Goal: Task Accomplishment & Management: Manage account settings

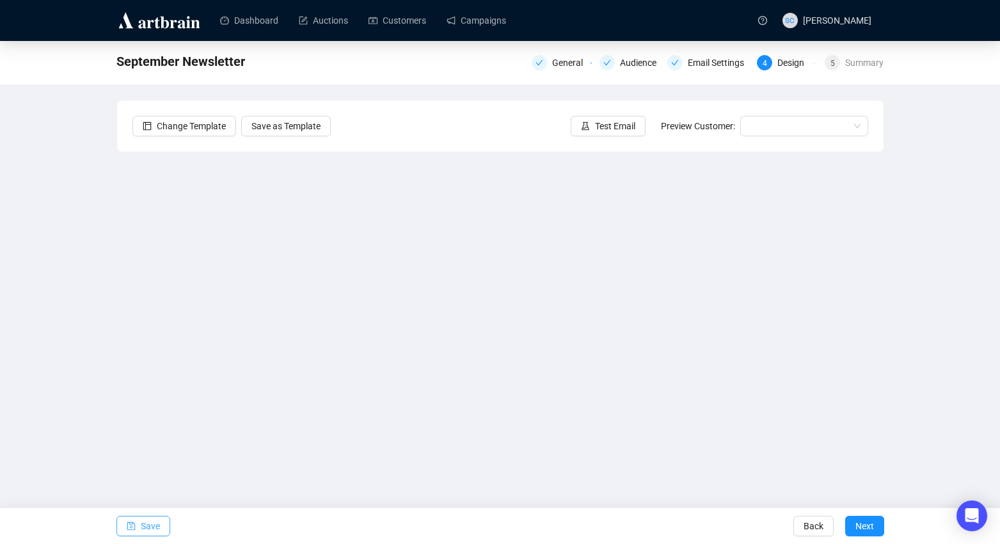
click at [148, 526] on span "Save" at bounding box center [150, 526] width 19 height 36
click at [836, 58] on div "5" at bounding box center [831, 62] width 15 height 15
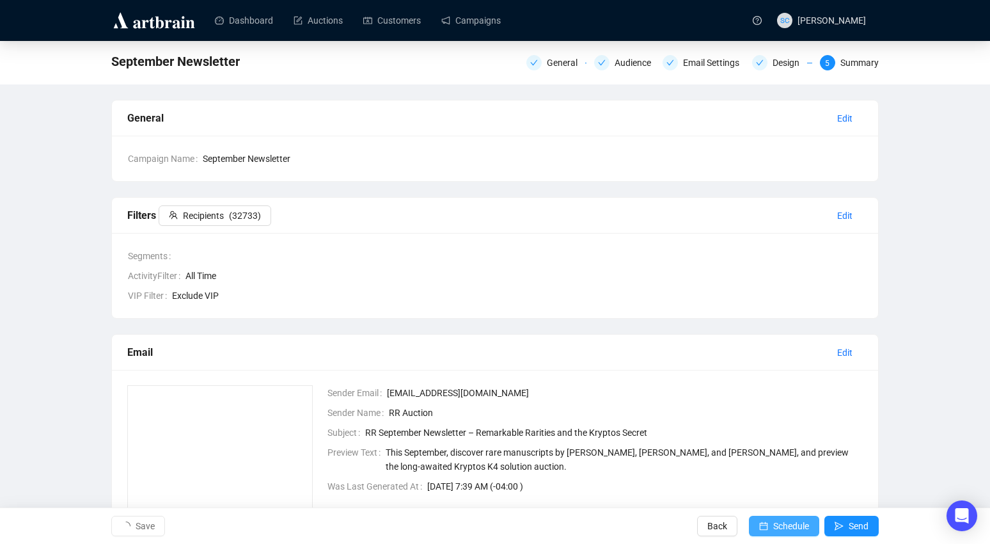
click at [779, 523] on span "Schedule" at bounding box center [791, 526] width 36 height 36
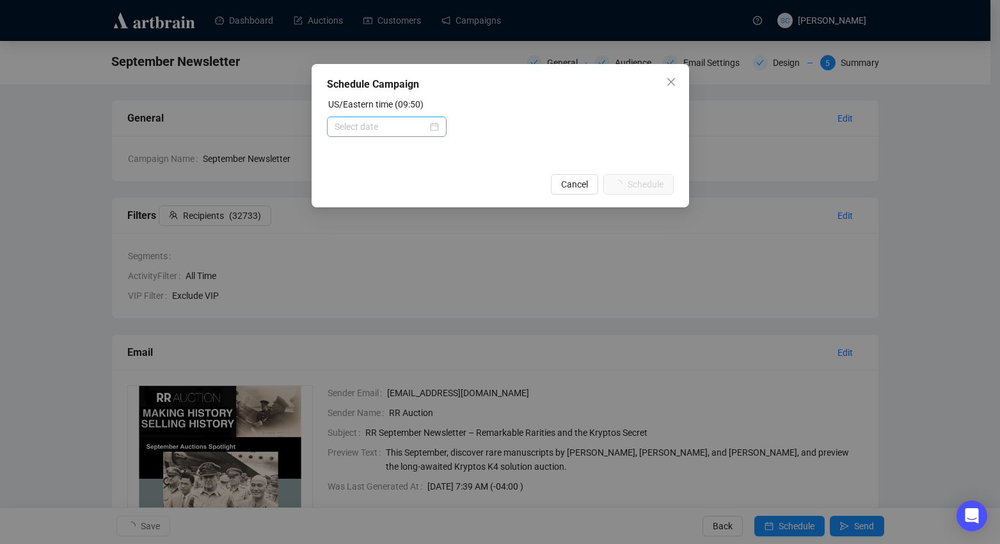
click at [375, 134] on div at bounding box center [387, 126] width 120 height 20
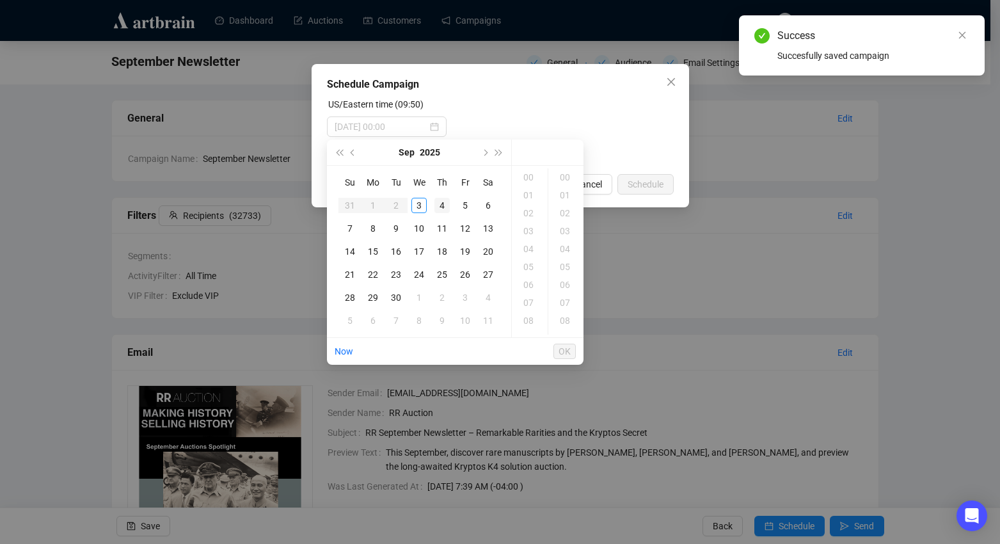
click at [437, 208] on div "4" at bounding box center [441, 205] width 15 height 15
click at [533, 321] on div "14" at bounding box center [529, 322] width 31 height 18
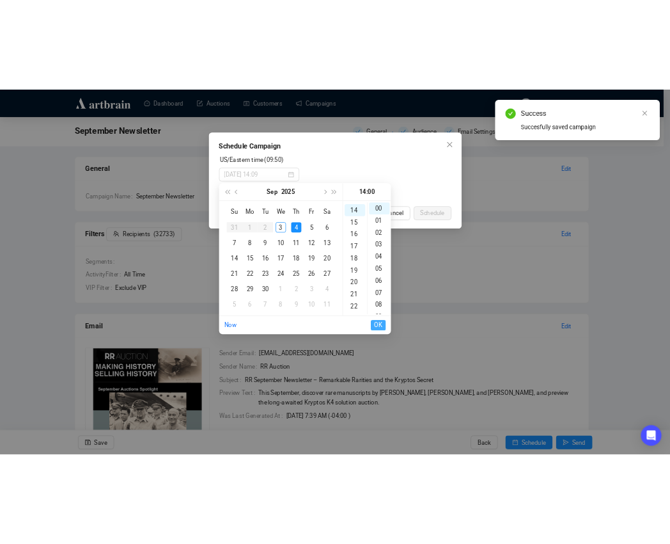
scroll to position [251, 0]
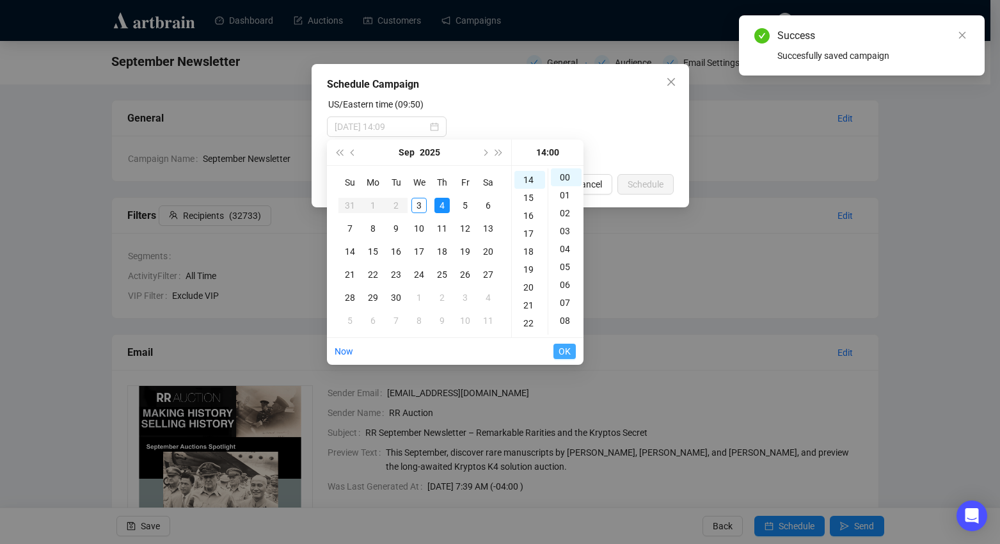
type input "[DATE] 14:00"
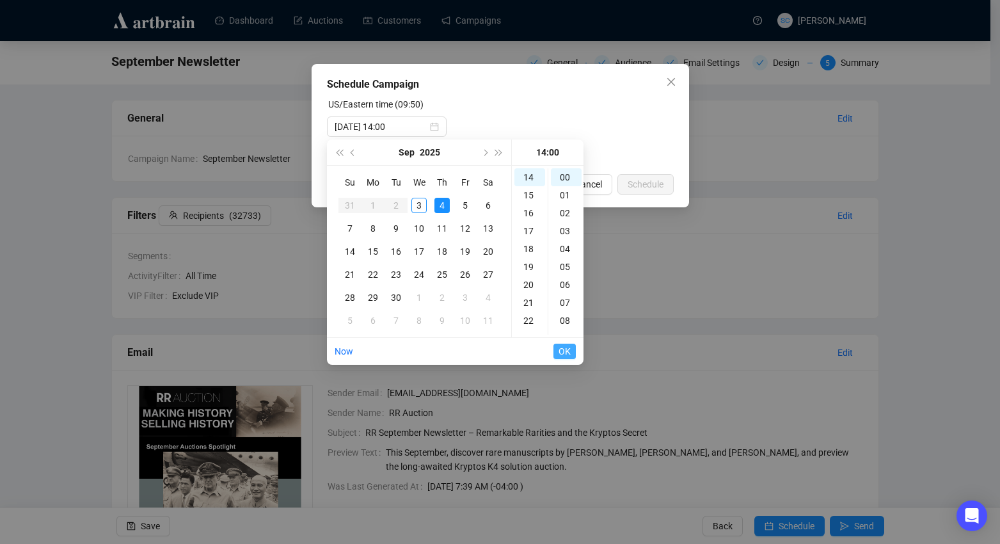
click at [561, 354] on span "OK" at bounding box center [564, 351] width 12 height 24
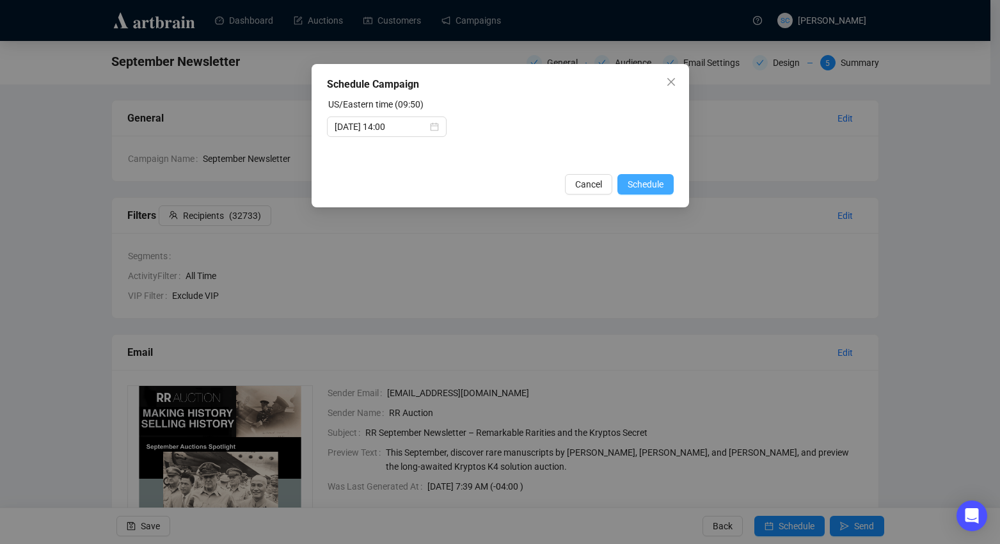
click at [657, 185] on span "Schedule" at bounding box center [645, 184] width 36 height 14
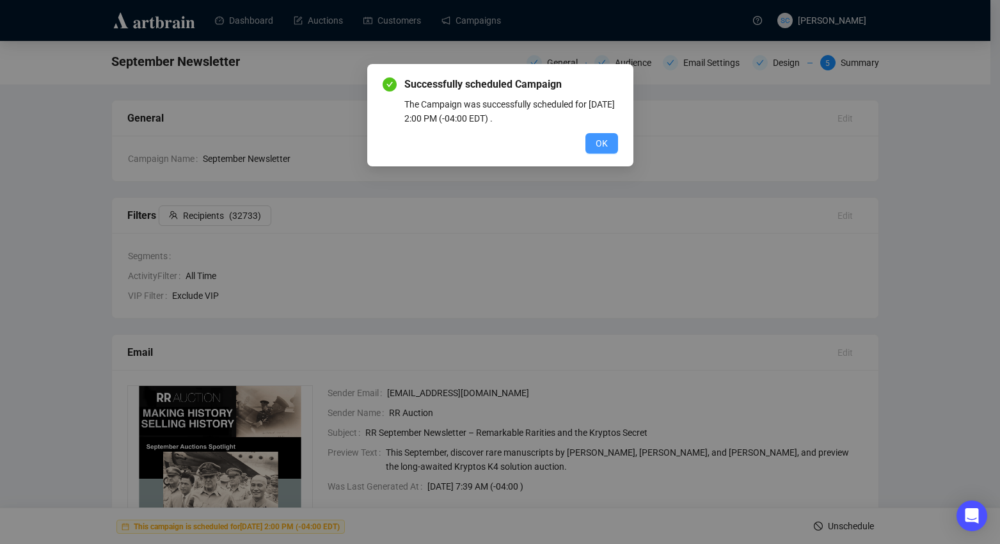
click at [602, 147] on span "OK" at bounding box center [601, 143] width 12 height 14
